Goal: Transaction & Acquisition: Purchase product/service

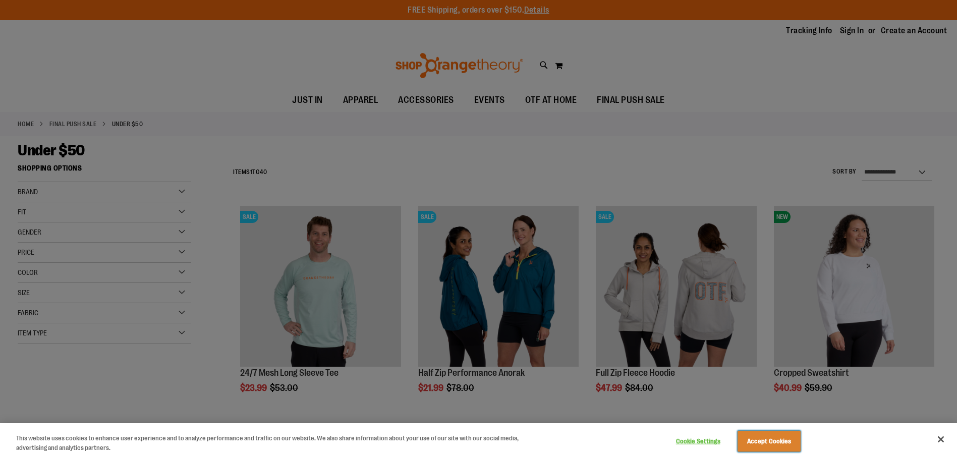
click at [779, 442] on button "Accept Cookies" at bounding box center [768, 441] width 63 height 21
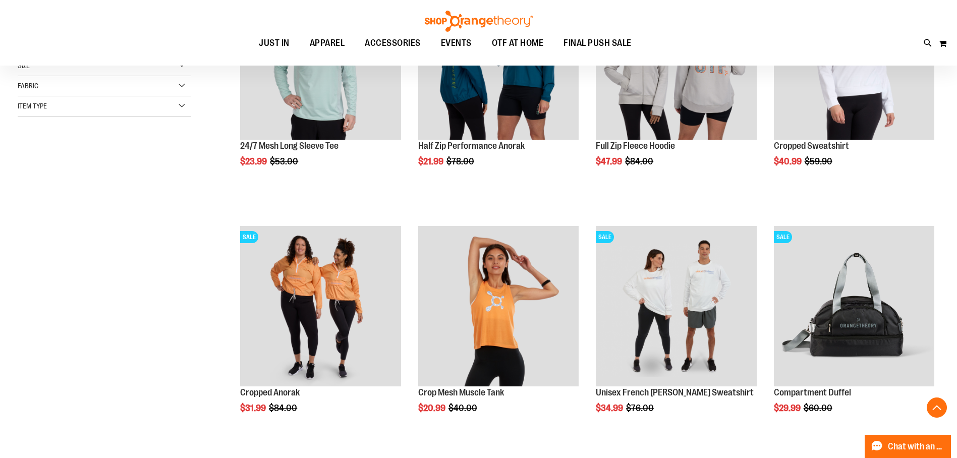
scroll to position [319, 0]
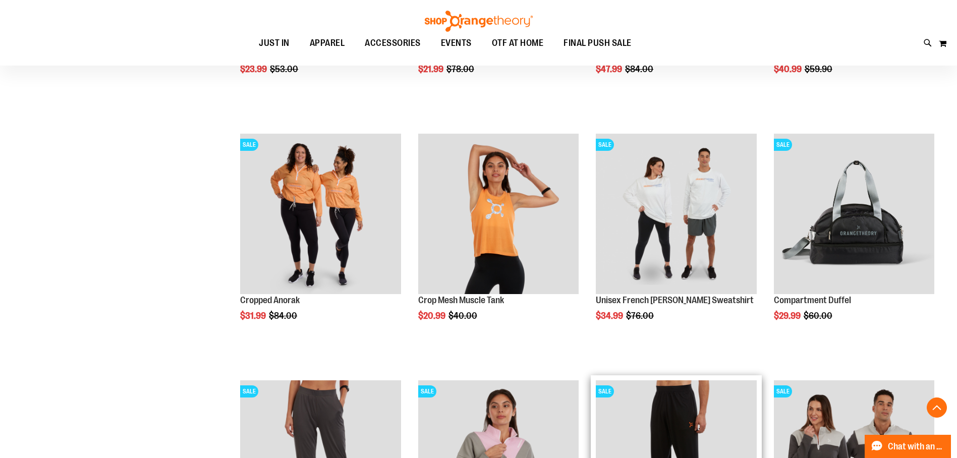
scroll to position [472, 0]
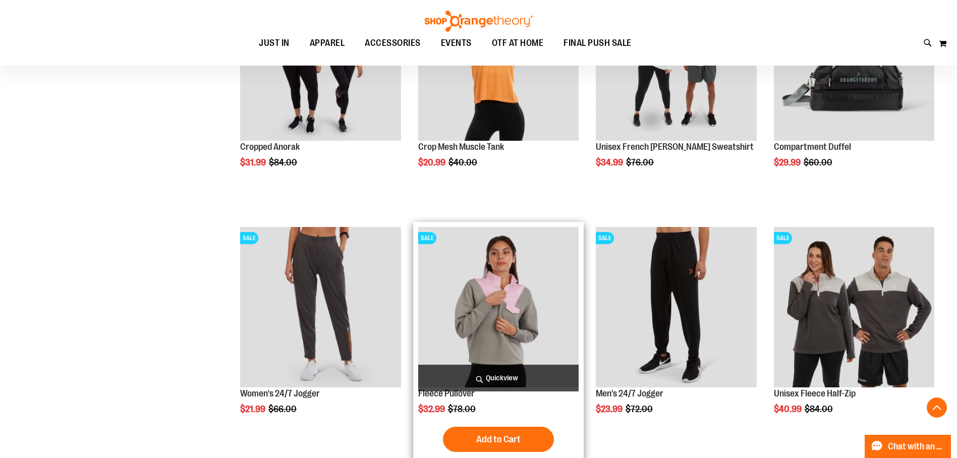
click at [490, 314] on img "product" at bounding box center [498, 307] width 160 height 160
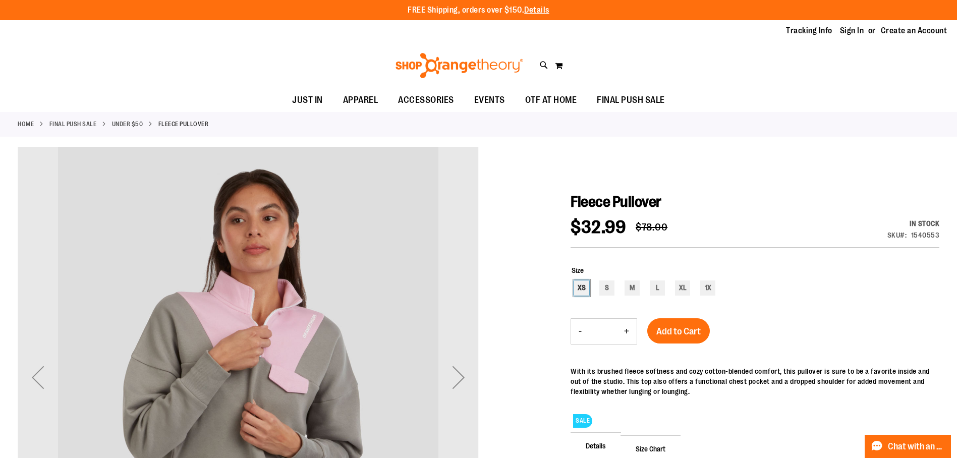
click at [581, 288] on div "XS" at bounding box center [581, 287] width 15 height 15
type input "***"
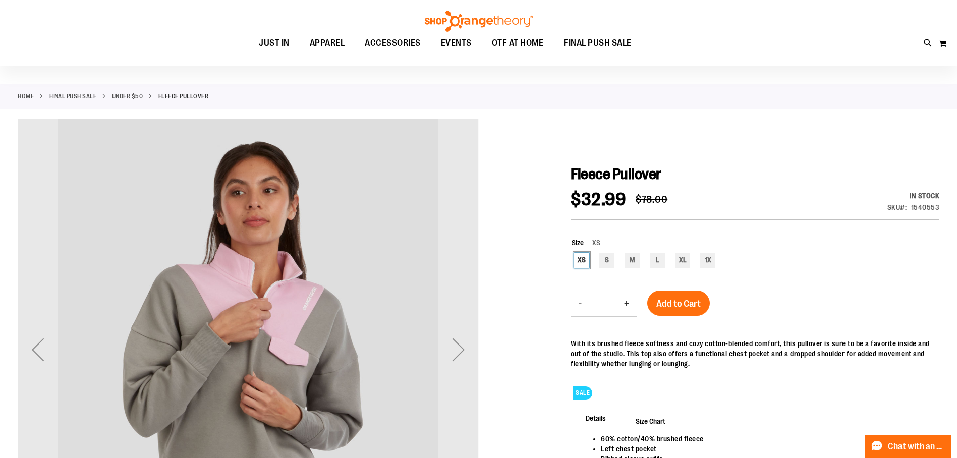
scroll to position [130, 0]
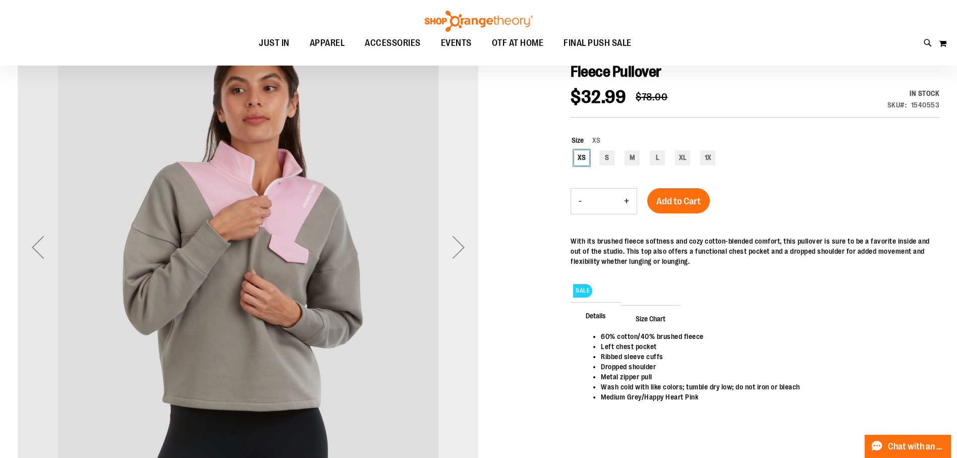
click at [459, 244] on div "Next" at bounding box center [458, 247] width 40 height 40
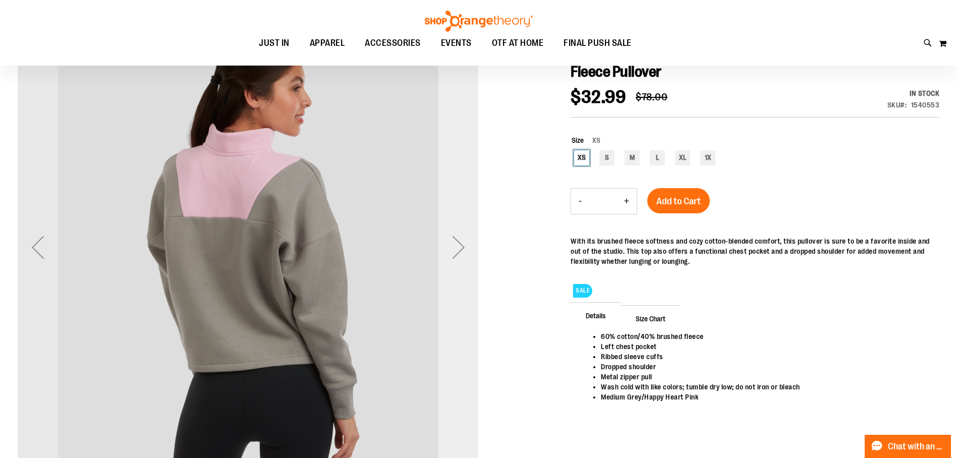
click at [459, 244] on div "Next" at bounding box center [458, 247] width 40 height 40
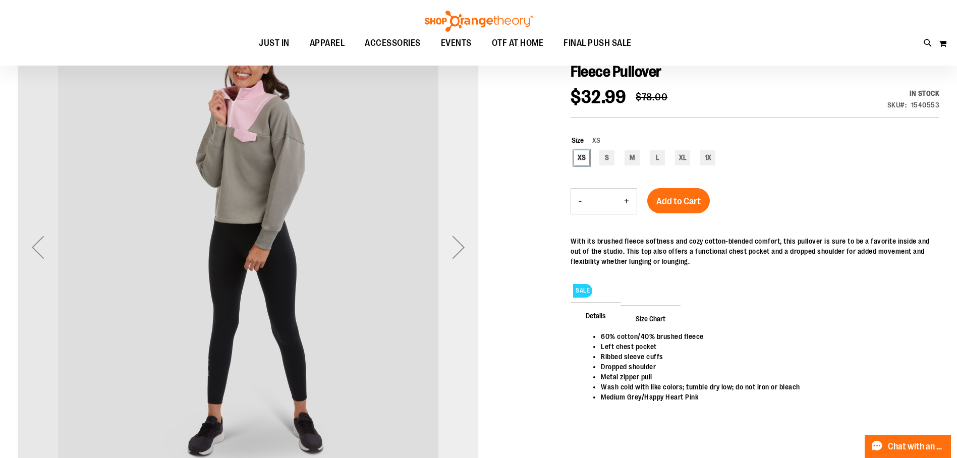
click at [459, 244] on div "Next" at bounding box center [458, 247] width 40 height 40
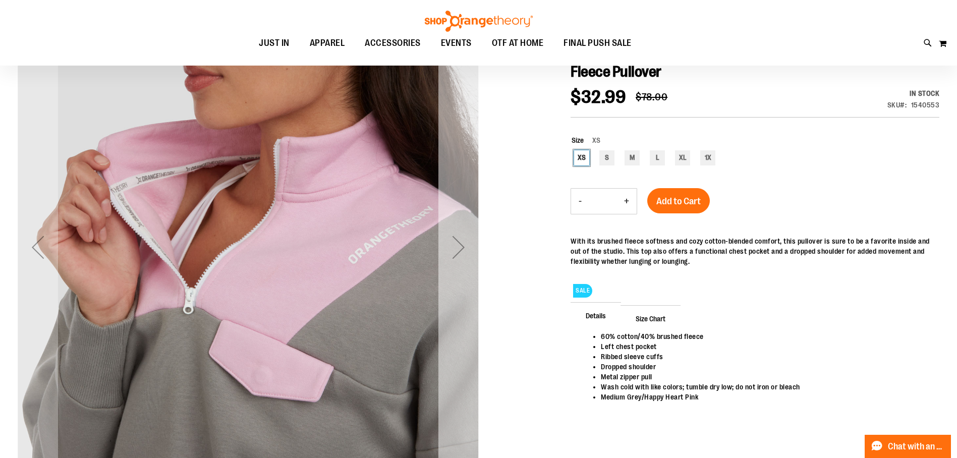
click at [458, 244] on div "Next" at bounding box center [458, 247] width 40 height 40
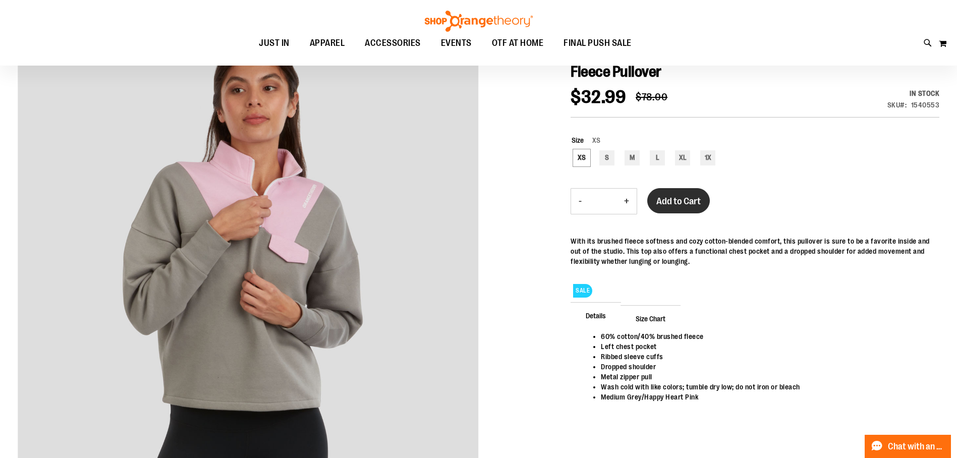
click at [681, 203] on span "Add to Cart" at bounding box center [678, 201] width 44 height 11
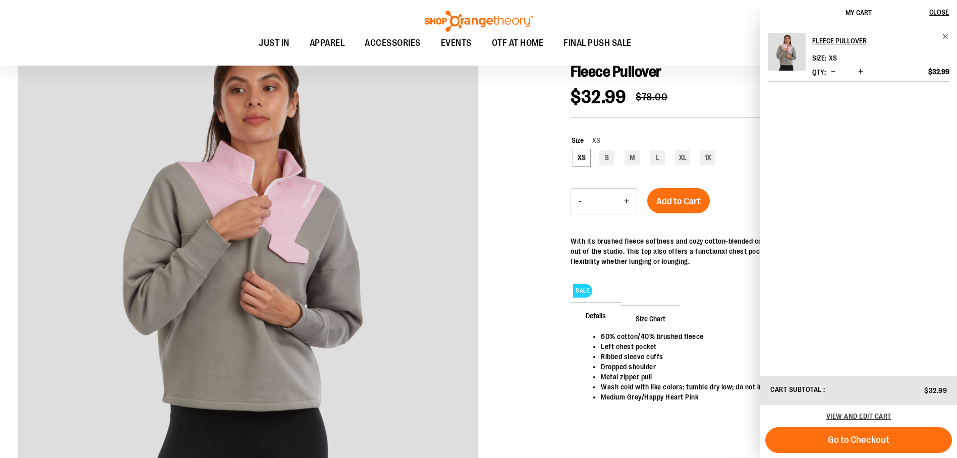
click at [513, 138] on div at bounding box center [479, 275] width 922 height 516
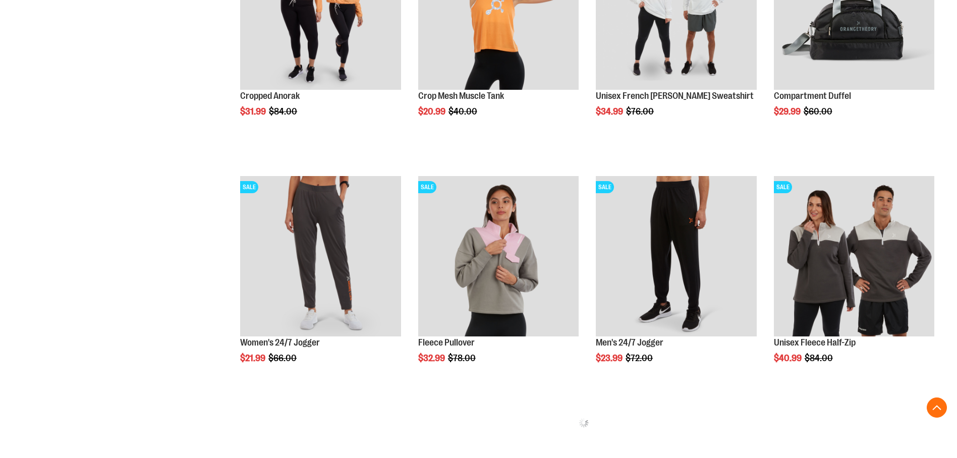
scroll to position [524, 0]
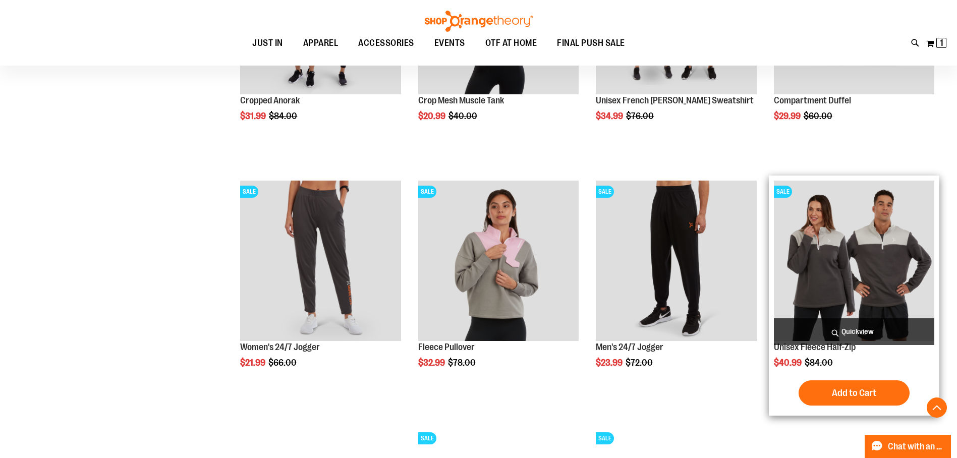
scroll to position [370, 0]
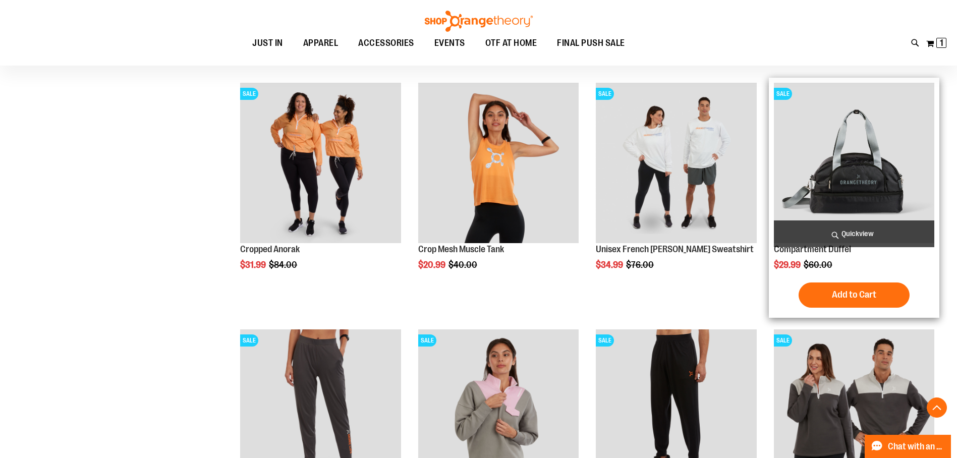
click at [844, 175] on img "product" at bounding box center [854, 163] width 160 height 160
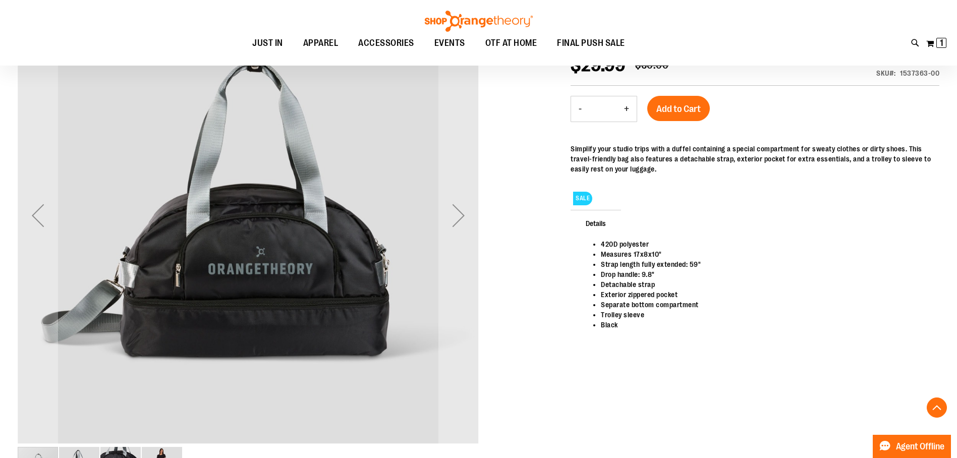
scroll to position [152, 0]
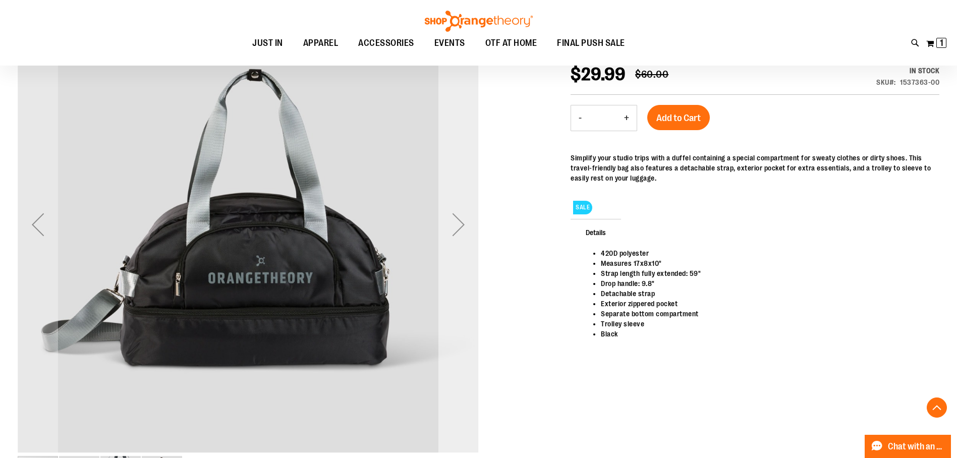
click at [457, 235] on div "Next" at bounding box center [458, 224] width 40 height 461
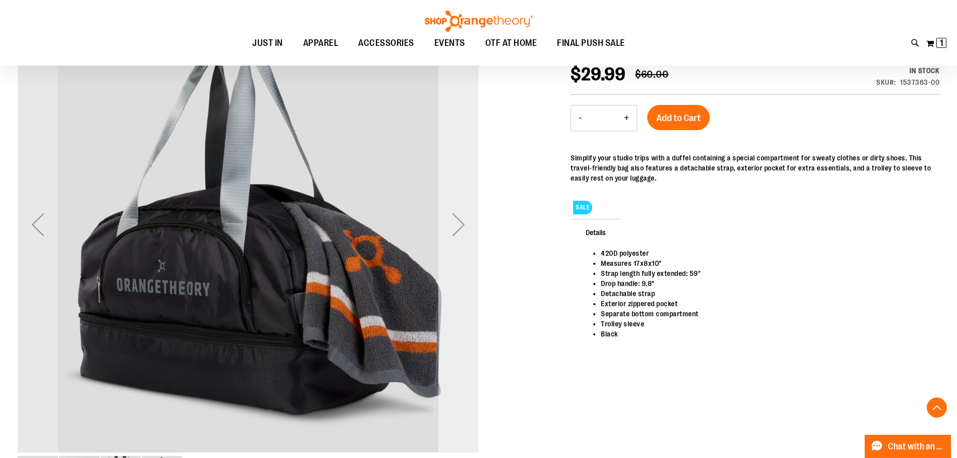
click at [460, 228] on div "Next" at bounding box center [458, 224] width 40 height 461
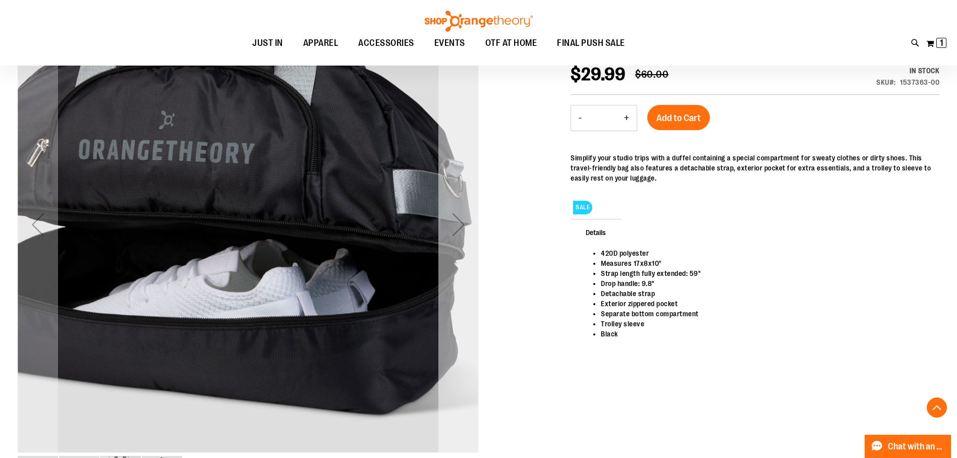
click at [460, 228] on div "Next" at bounding box center [458, 224] width 40 height 461
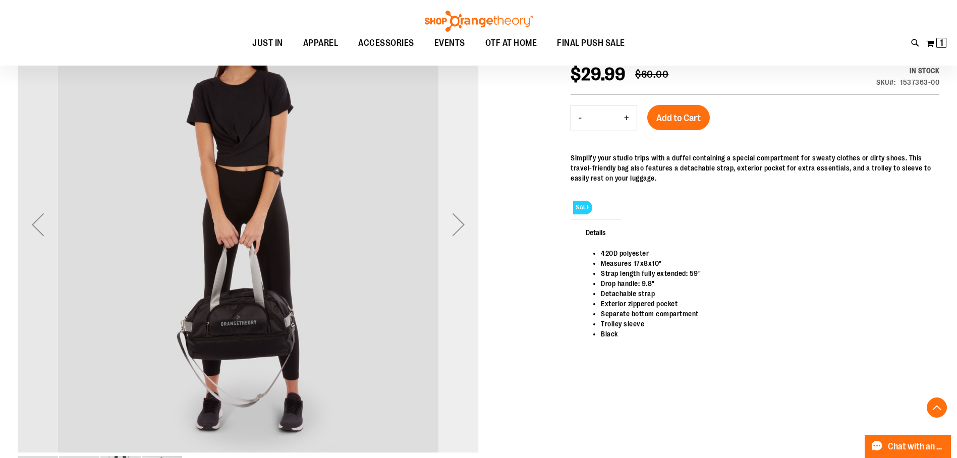
click at [460, 228] on div "Next" at bounding box center [458, 224] width 40 height 461
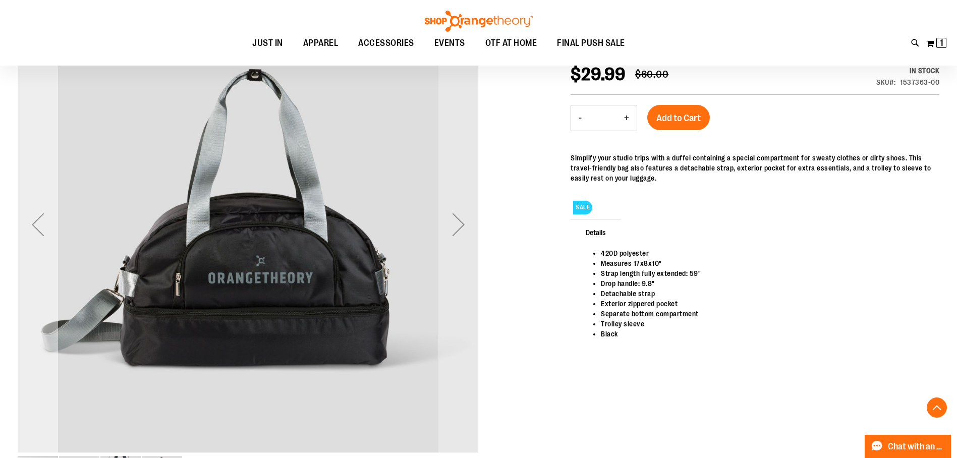
click at [47, 241] on div "Previous" at bounding box center [38, 224] width 40 height 461
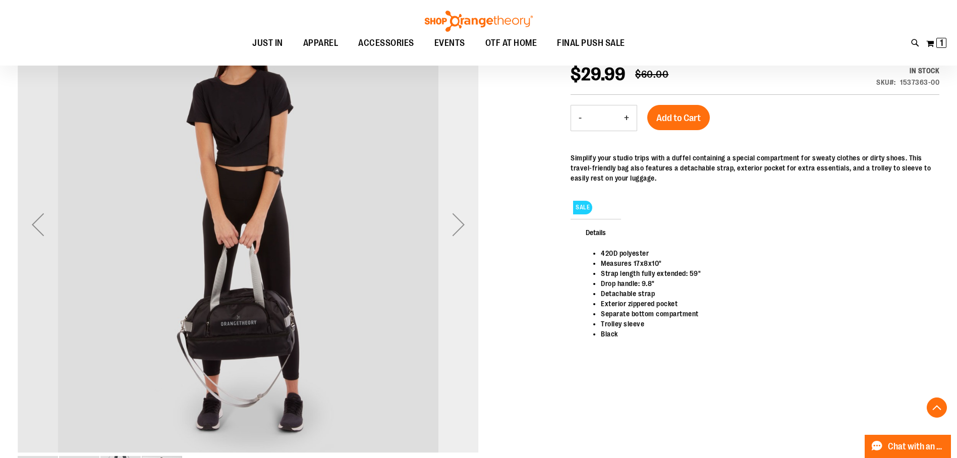
click at [450, 230] on div "Next" at bounding box center [458, 224] width 40 height 461
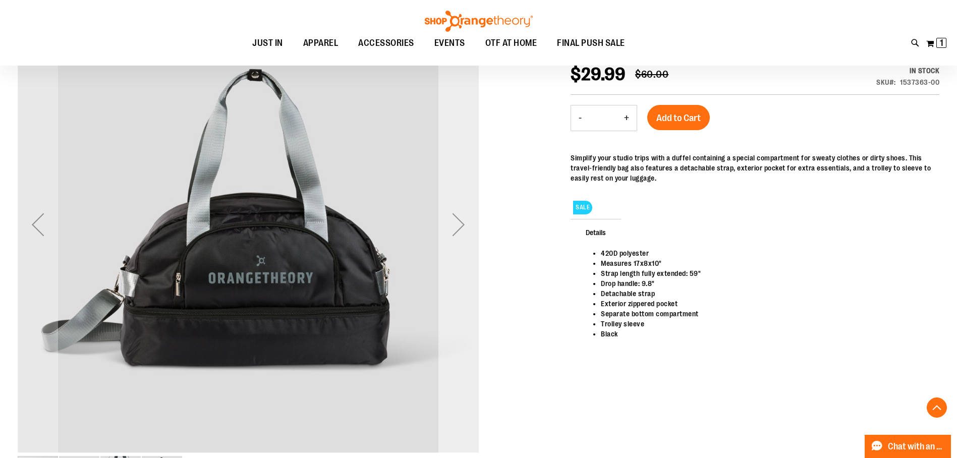
click at [450, 230] on div "Next" at bounding box center [458, 224] width 40 height 461
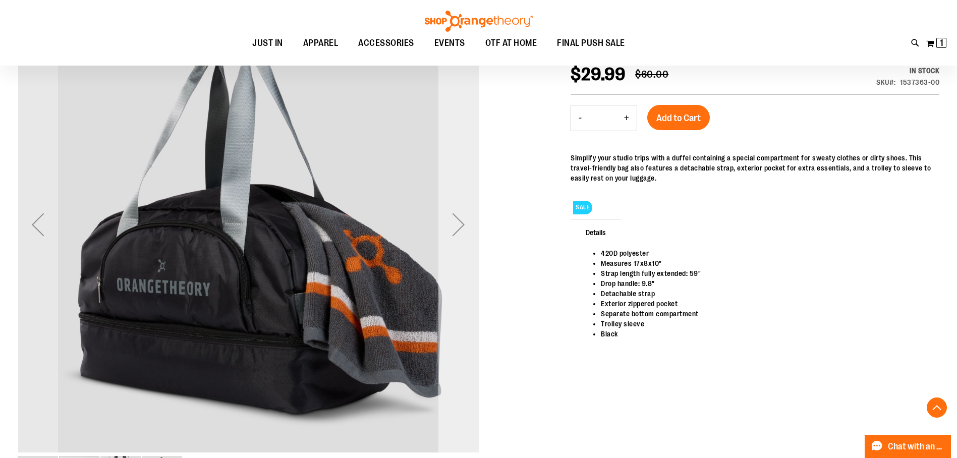
click at [445, 233] on div "Next" at bounding box center [458, 224] width 40 height 461
